Goal: Navigation & Orientation: Find specific page/section

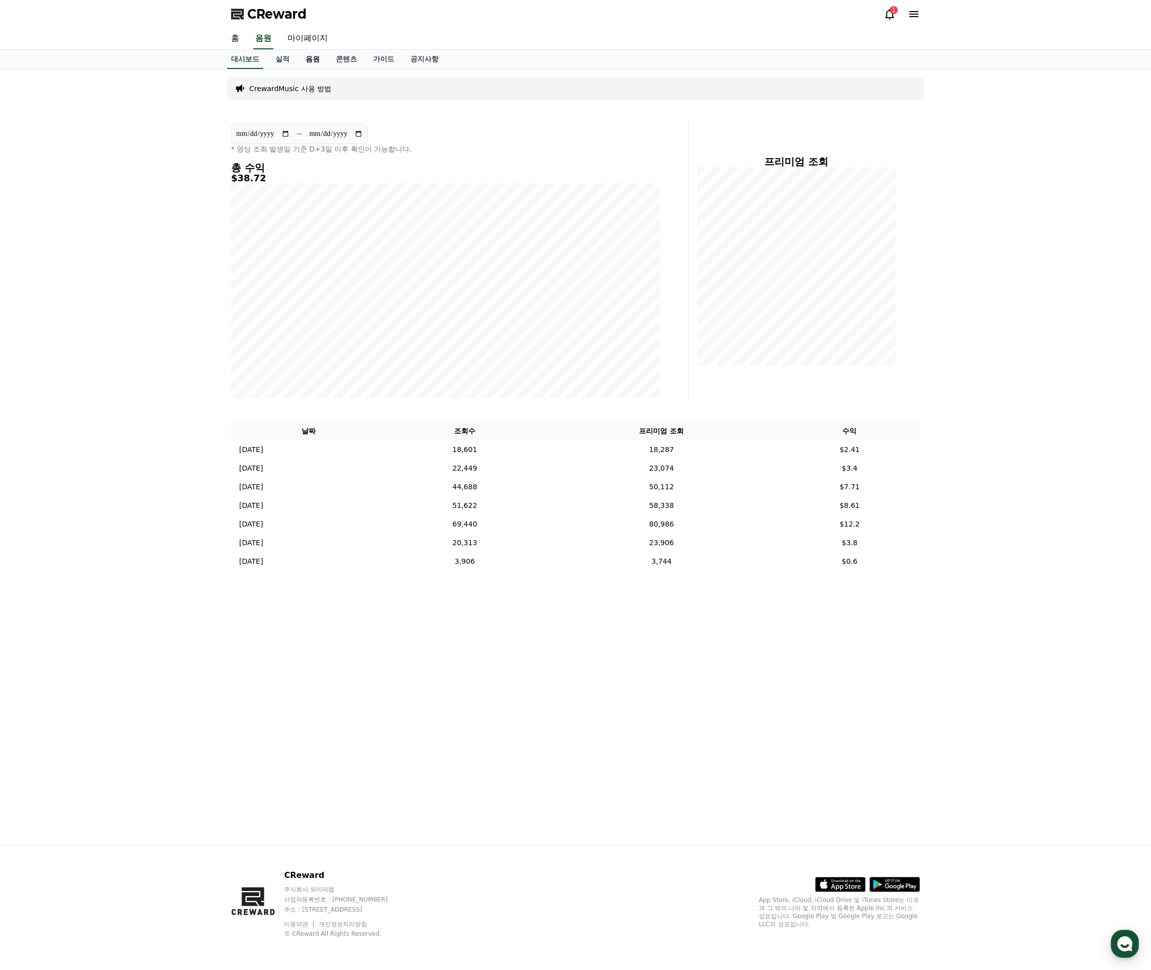
click at [308, 62] on link "음원" at bounding box center [313, 59] width 30 height 19
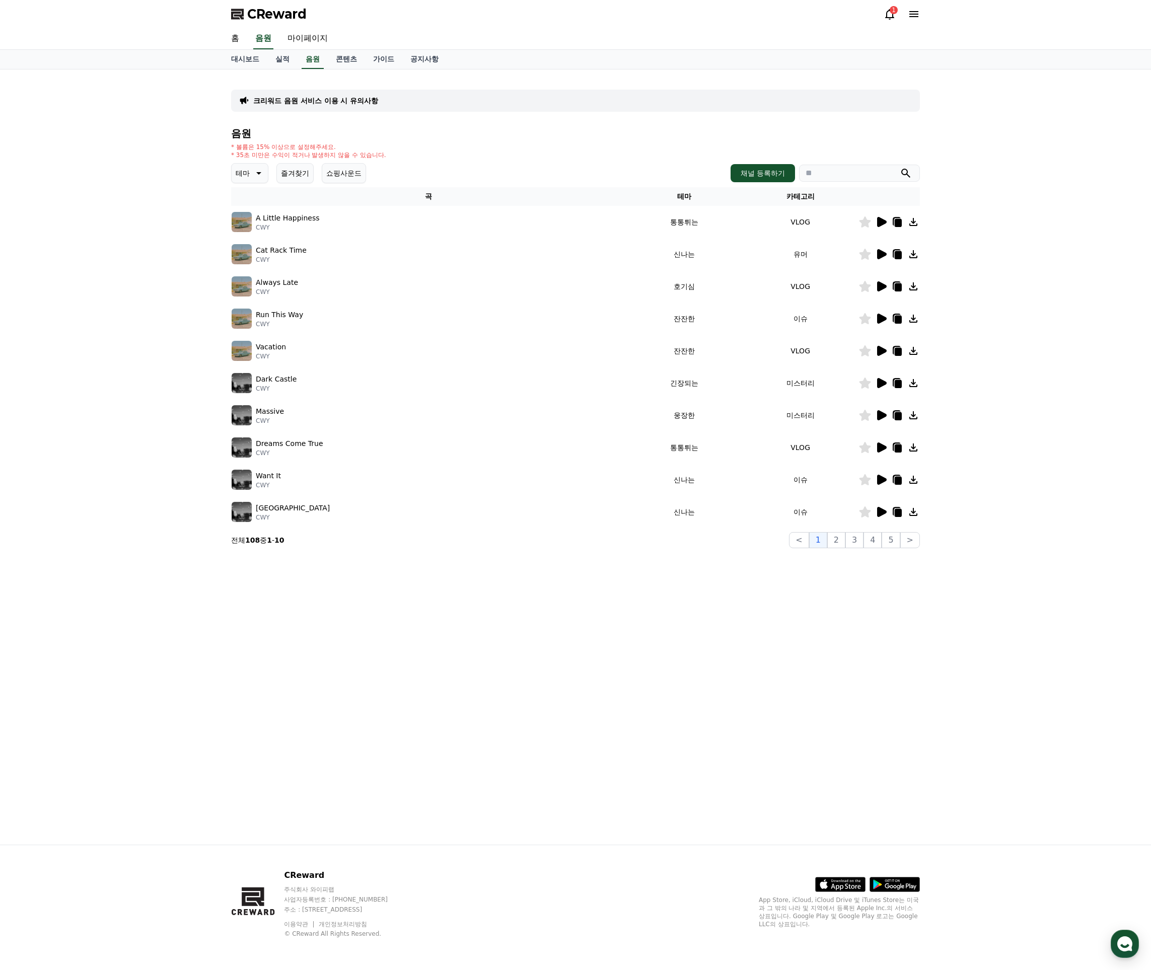
click at [921, 536] on div "크리워드 음원 서비스 이용 시 유의사항 음원 * 볼륨은 15% 이상으로 설정해주세요. * 35초 미만은 수익이 적거나 발생하지 않을 수 있습니…" at bounding box center [575, 313] width 697 height 479
drag, startPoint x: 914, startPoint y: 540, endPoint x: 916, endPoint y: 556, distance: 15.7
click at [914, 540] on button ">" at bounding box center [910, 540] width 20 height 16
click at [894, 540] on button "10" at bounding box center [888, 540] width 23 height 16
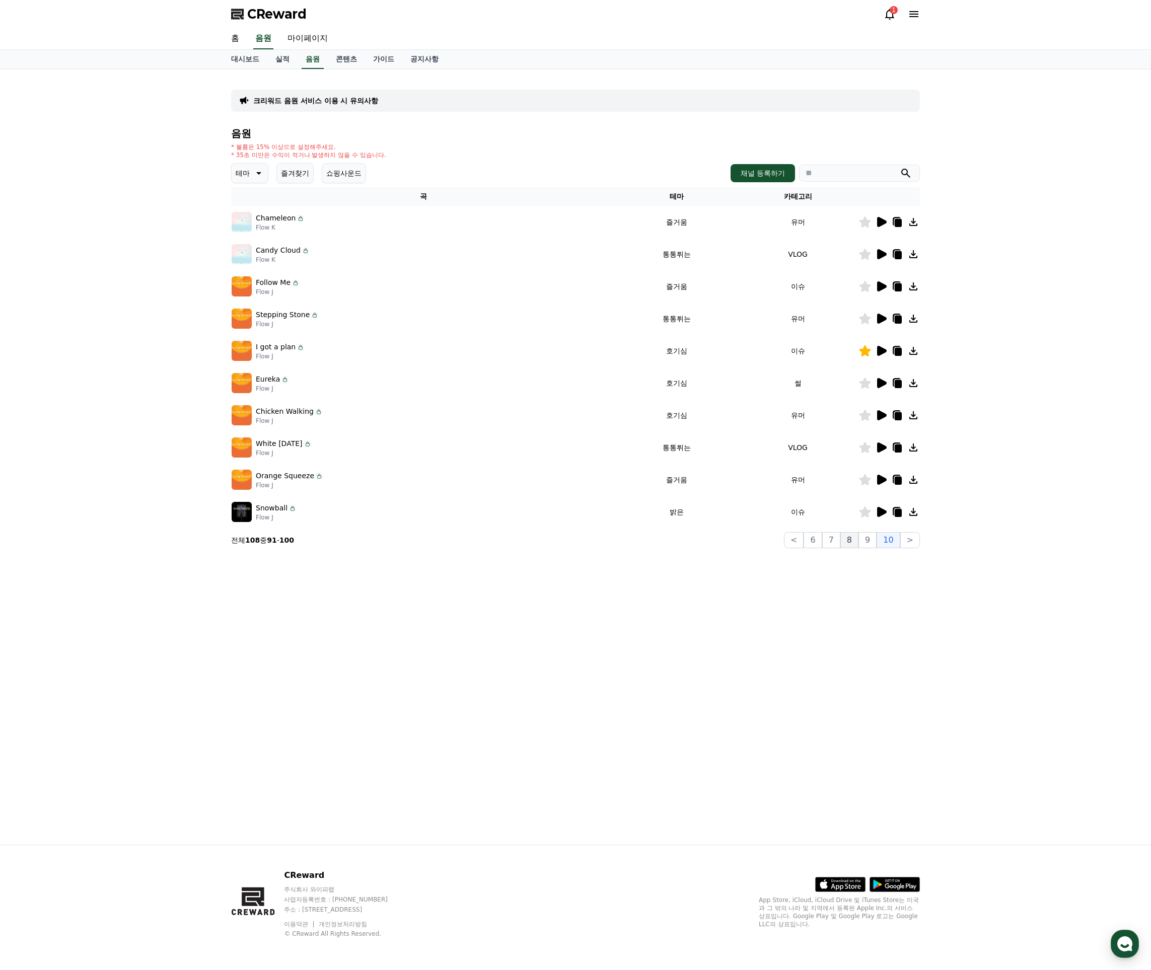
click at [858, 536] on button "8" at bounding box center [849, 540] width 18 height 16
click at [832, 540] on button "7" at bounding box center [831, 540] width 18 height 16
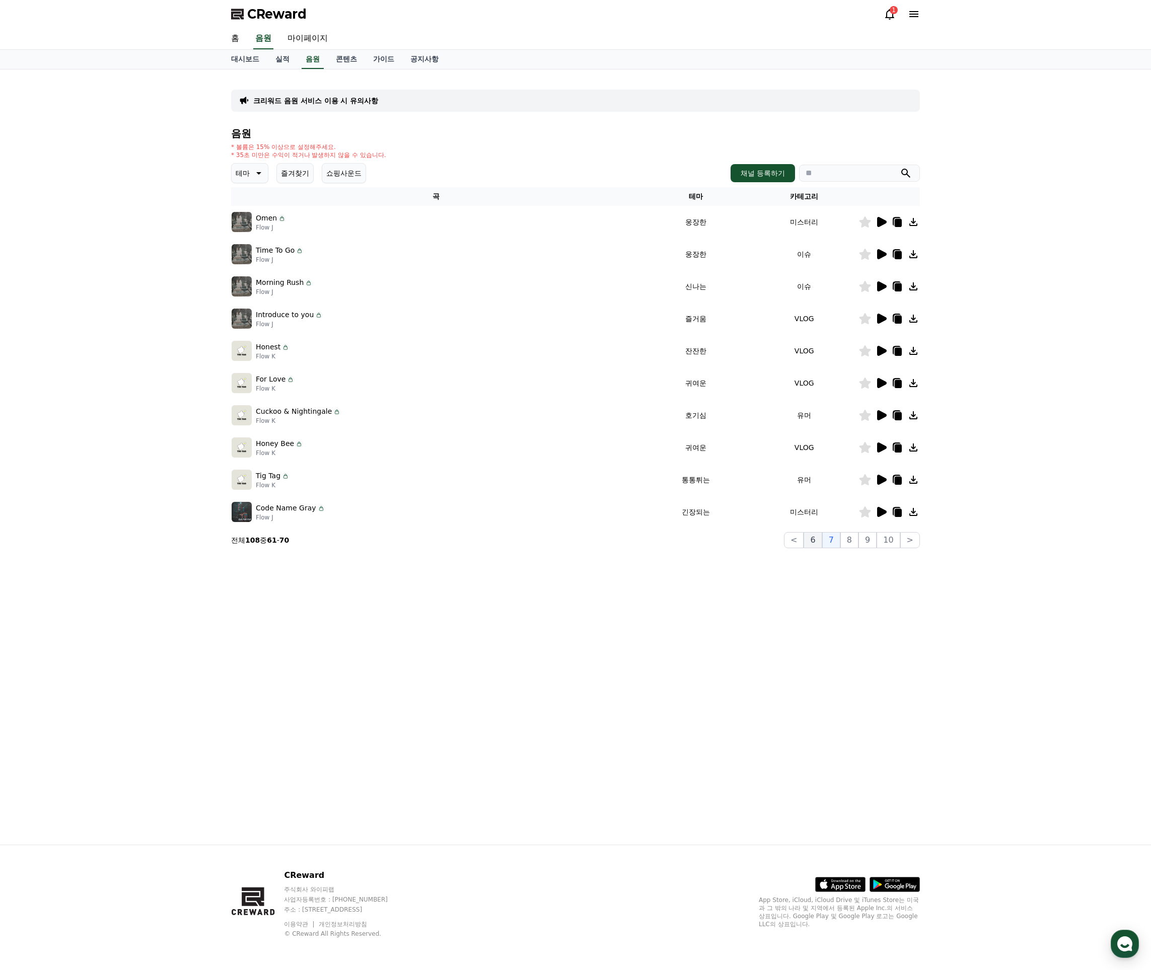
click at [822, 541] on button "6" at bounding box center [813, 540] width 18 height 16
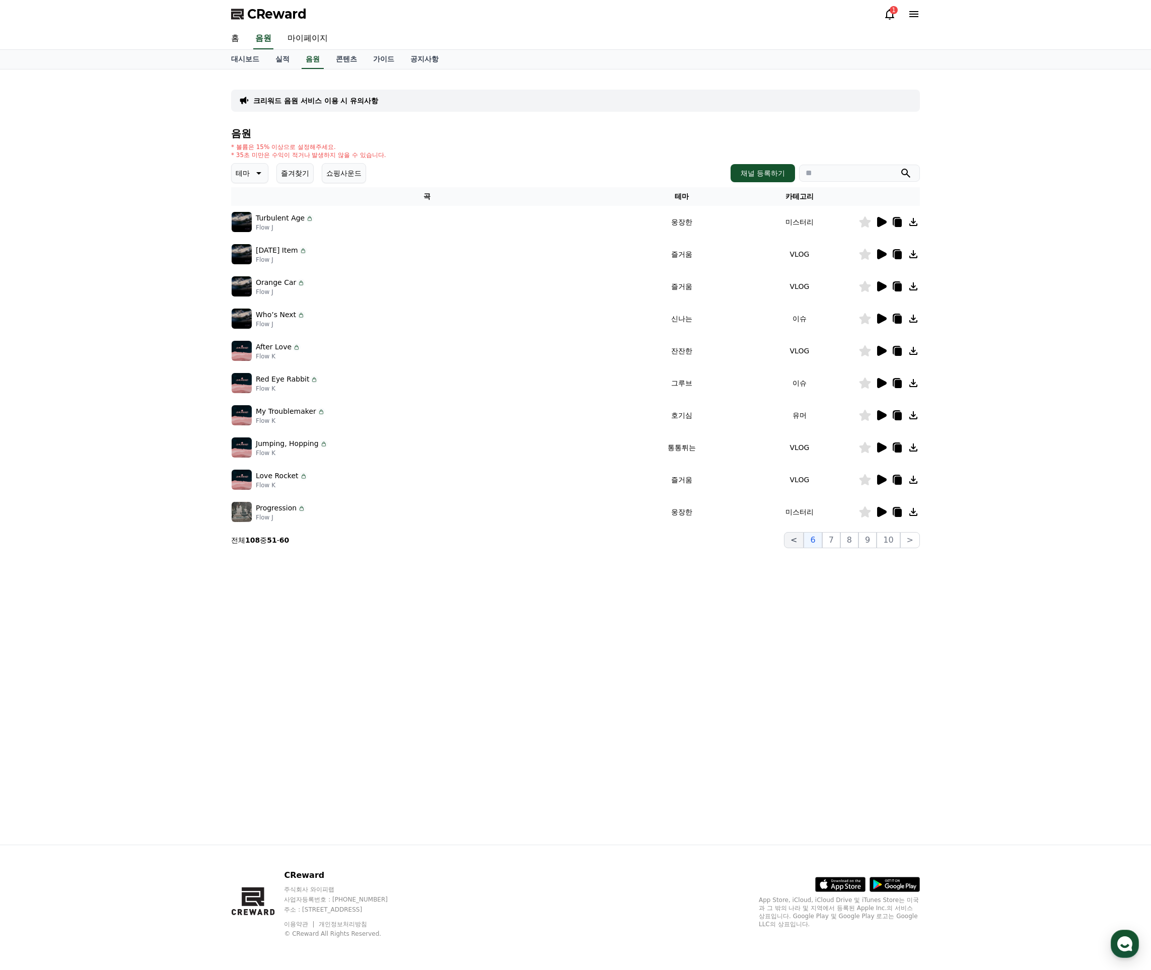
click at [804, 543] on button "<" at bounding box center [794, 540] width 20 height 16
click at [906, 542] on button ">" at bounding box center [910, 540] width 20 height 16
click at [911, 544] on button ">" at bounding box center [910, 540] width 20 height 16
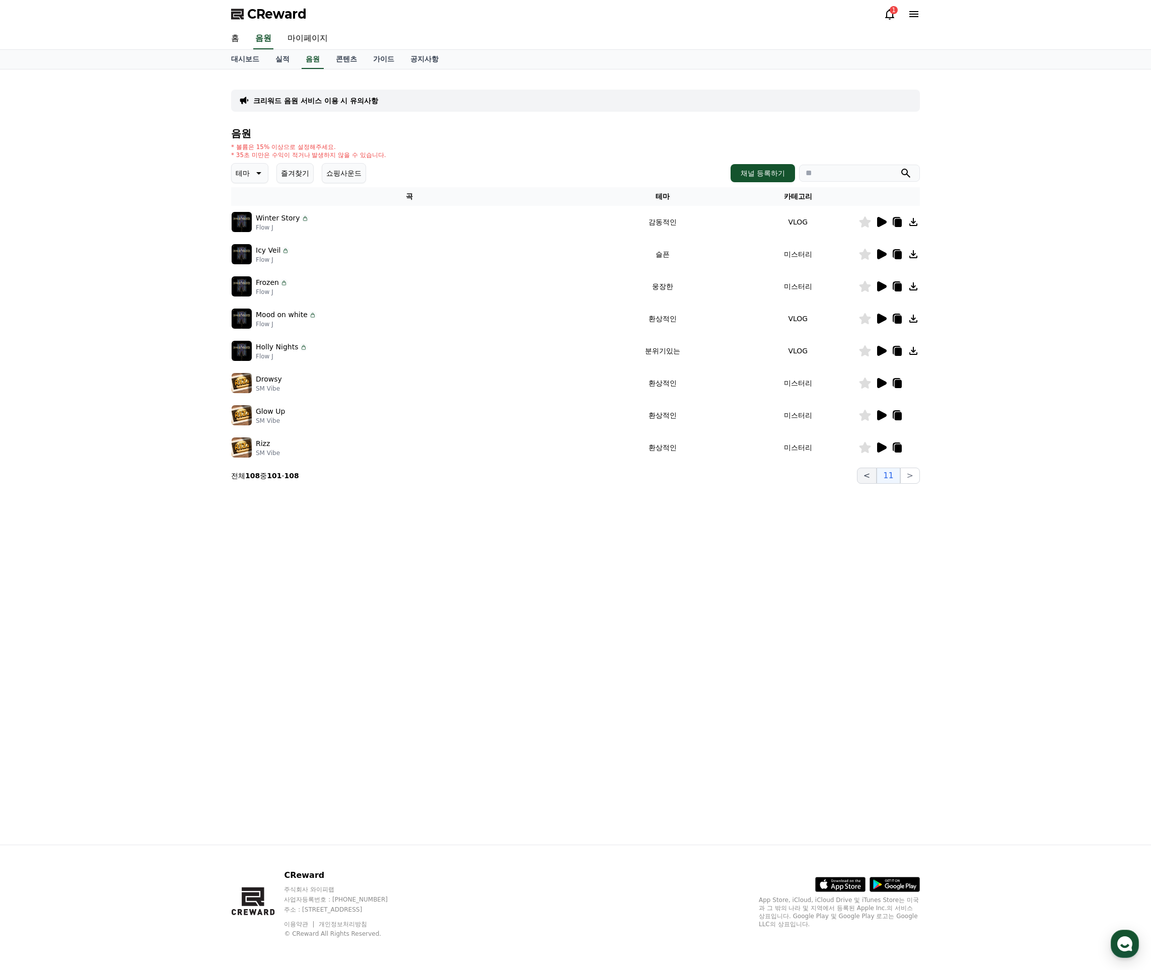
click at [877, 476] on button "<" at bounding box center [867, 476] width 20 height 16
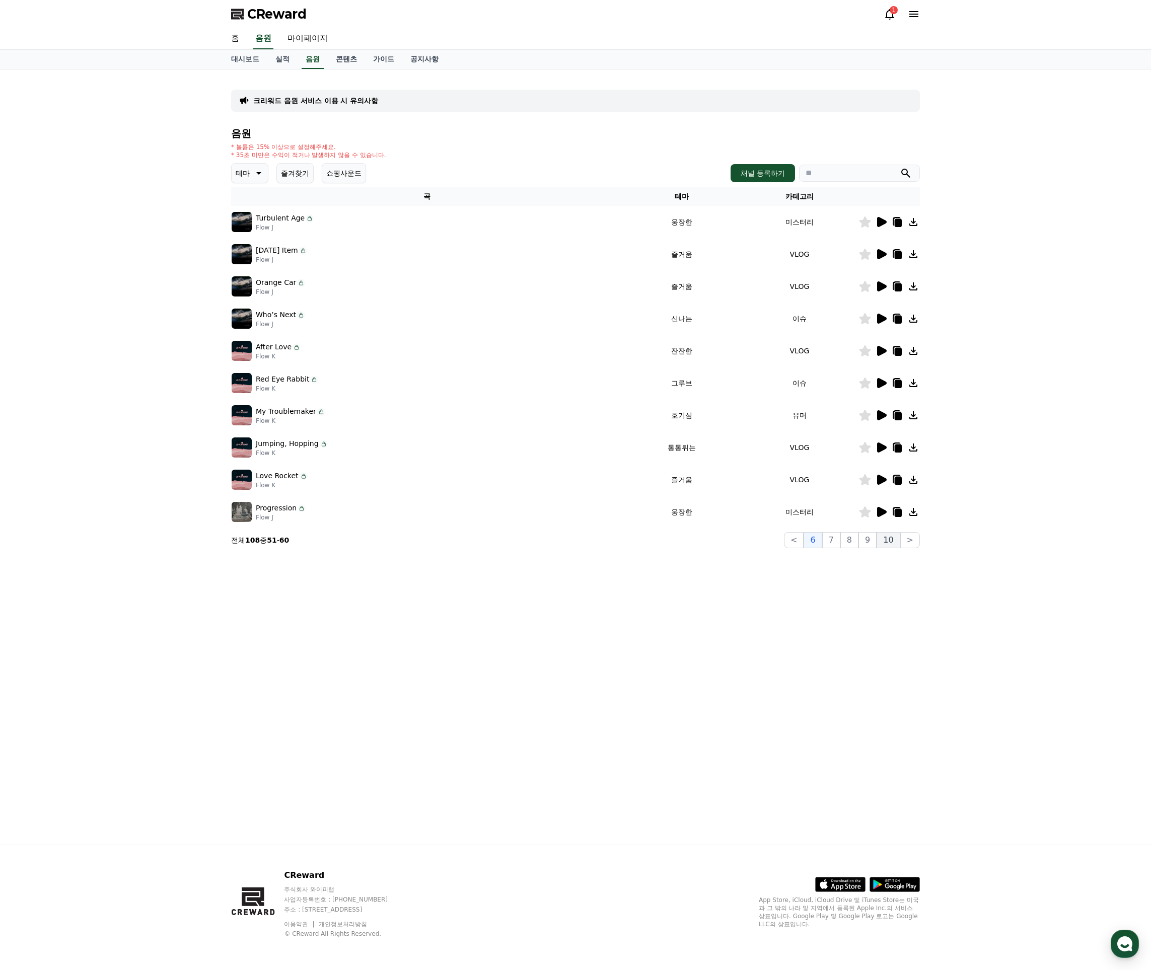
click at [891, 541] on button "10" at bounding box center [888, 540] width 23 height 16
click at [878, 348] on icon at bounding box center [882, 351] width 10 height 10
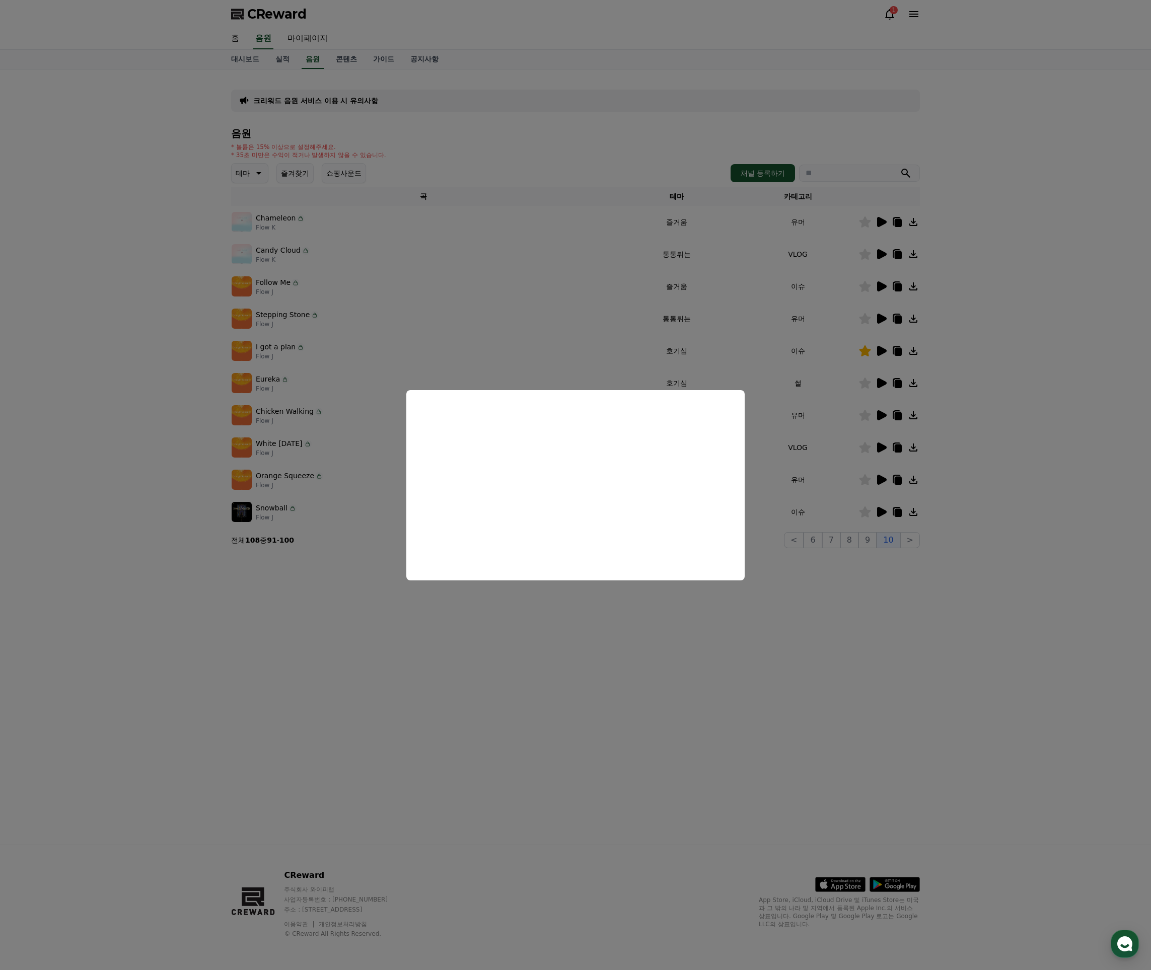
click at [778, 384] on button "close modal" at bounding box center [575, 485] width 1151 height 970
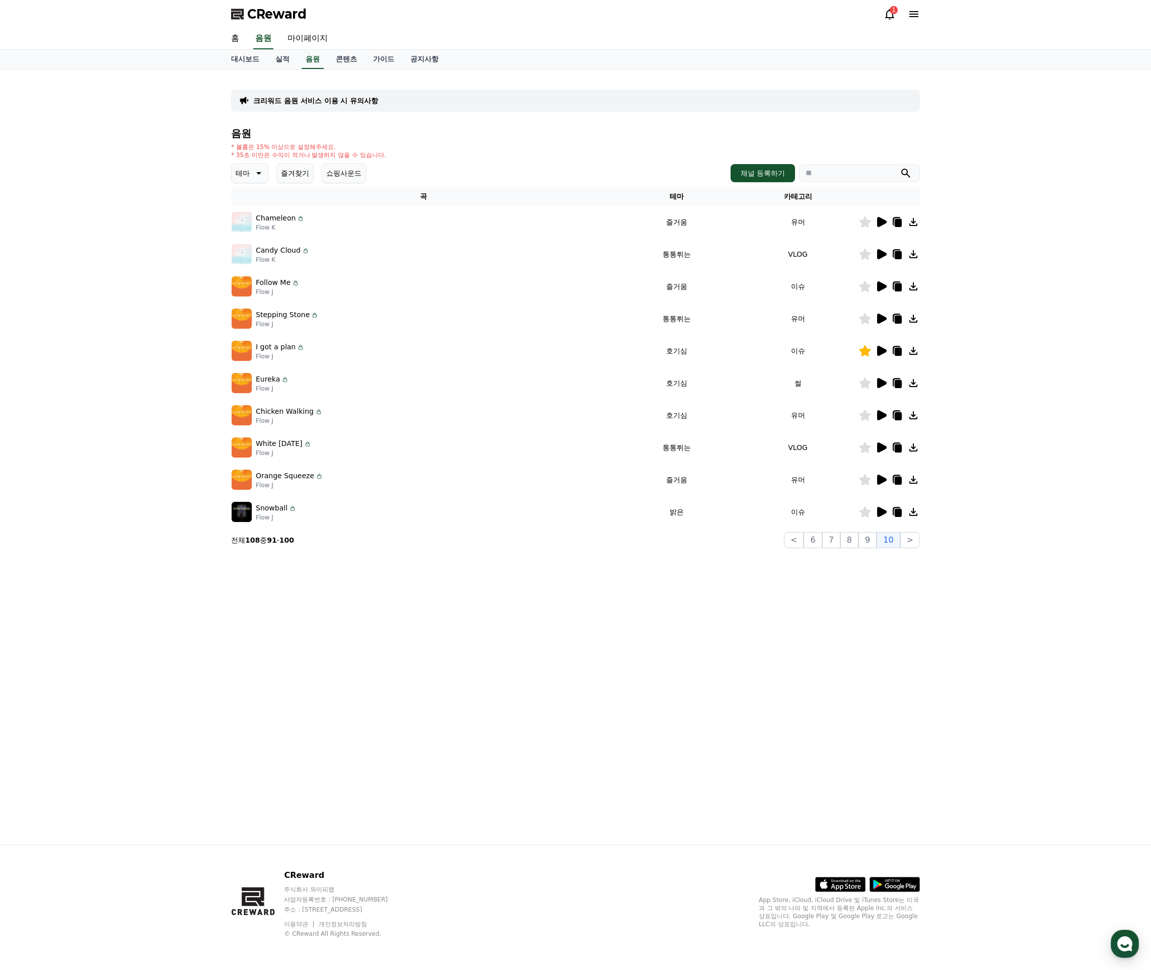
click at [900, 352] on icon at bounding box center [898, 352] width 7 height 8
